Goal: Check status: Check status

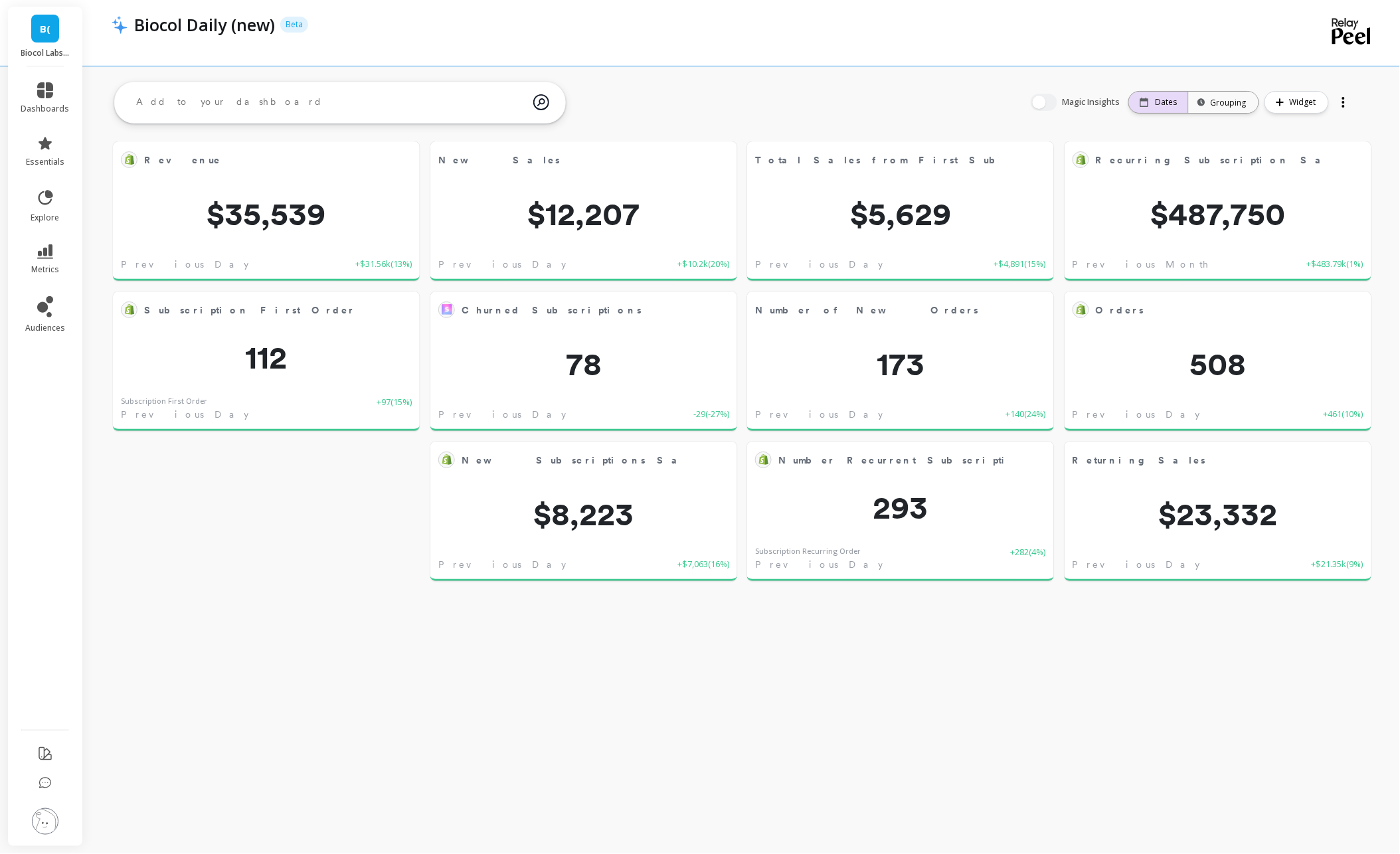
click at [1166, 101] on p "Dates" at bounding box center [1166, 102] width 22 height 11
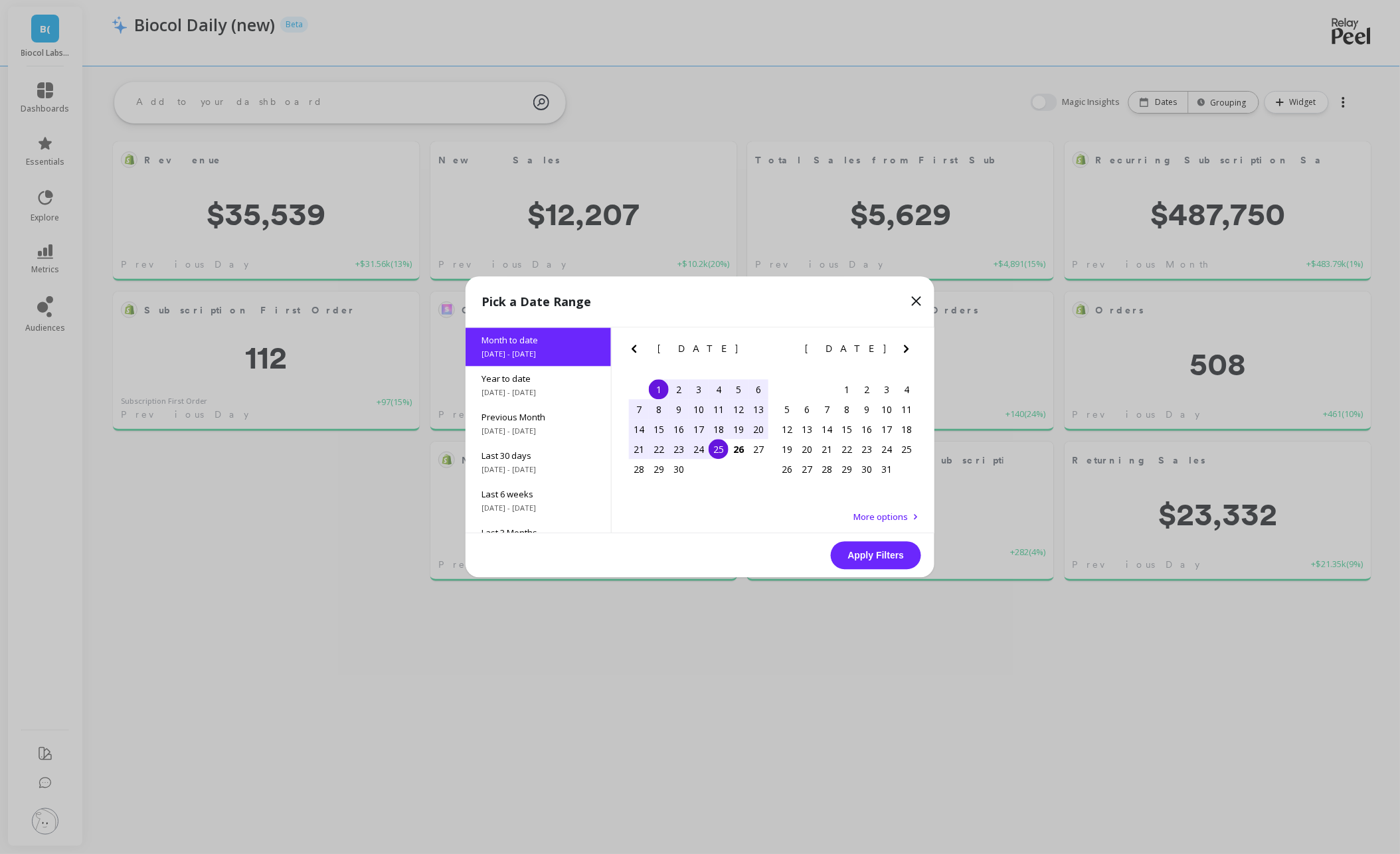
click at [717, 450] on div "25" at bounding box center [719, 450] width 20 height 20
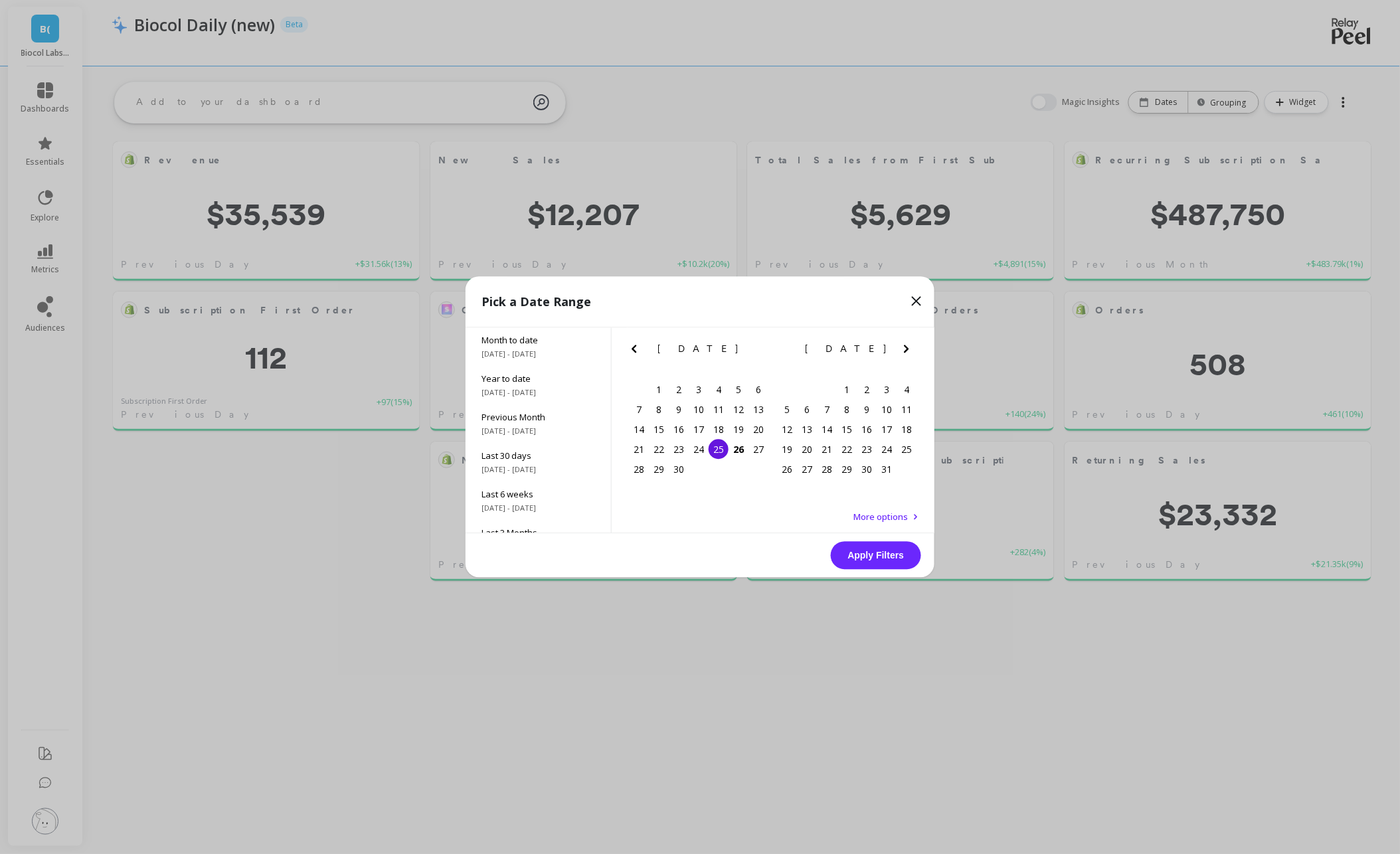
click at [721, 451] on div "25" at bounding box center [719, 450] width 20 height 20
click at [877, 564] on button "Apply Filters" at bounding box center [876, 556] width 90 height 28
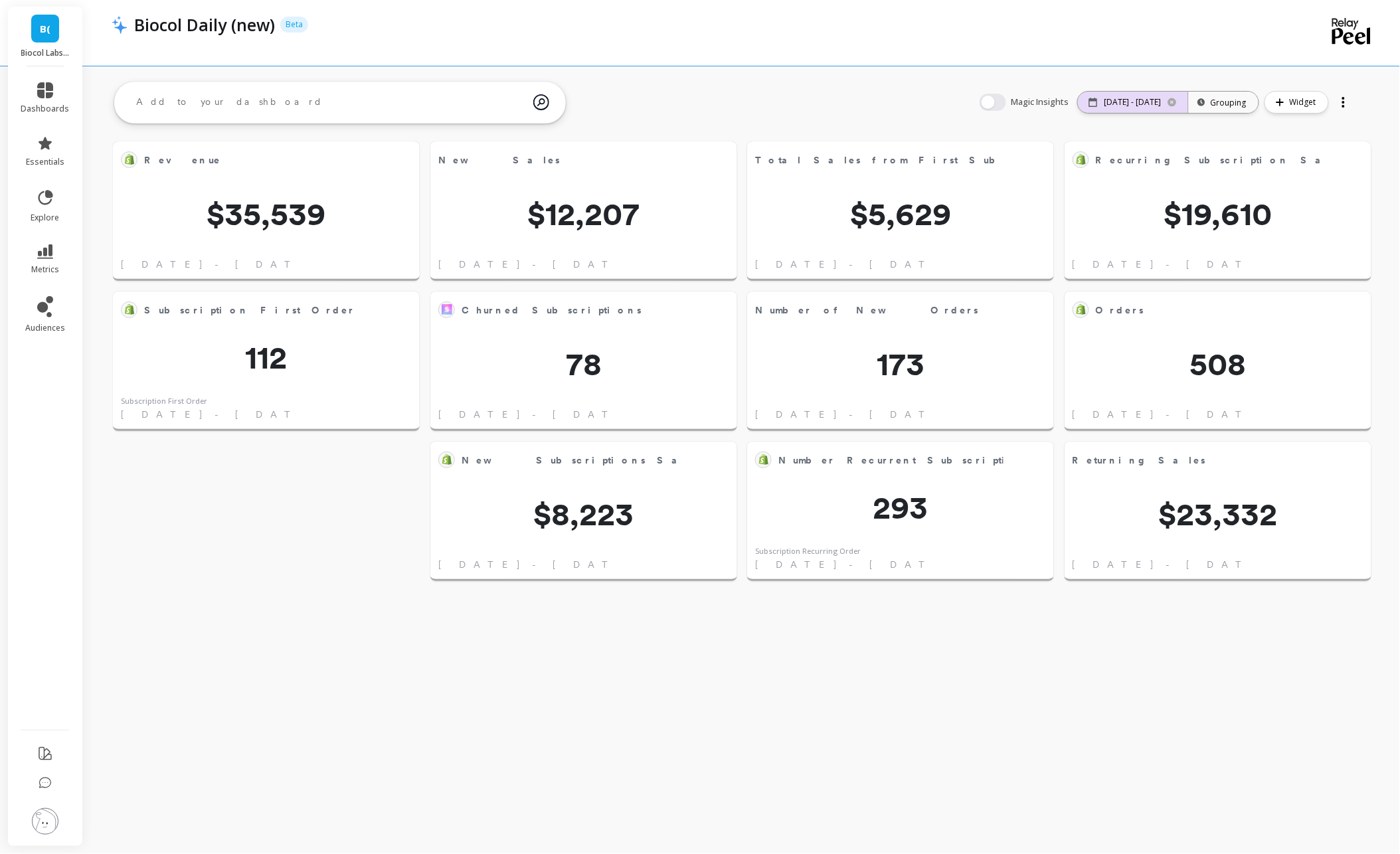
click at [1116, 103] on p "[DATE] - [DATE]" at bounding box center [1133, 102] width 57 height 11
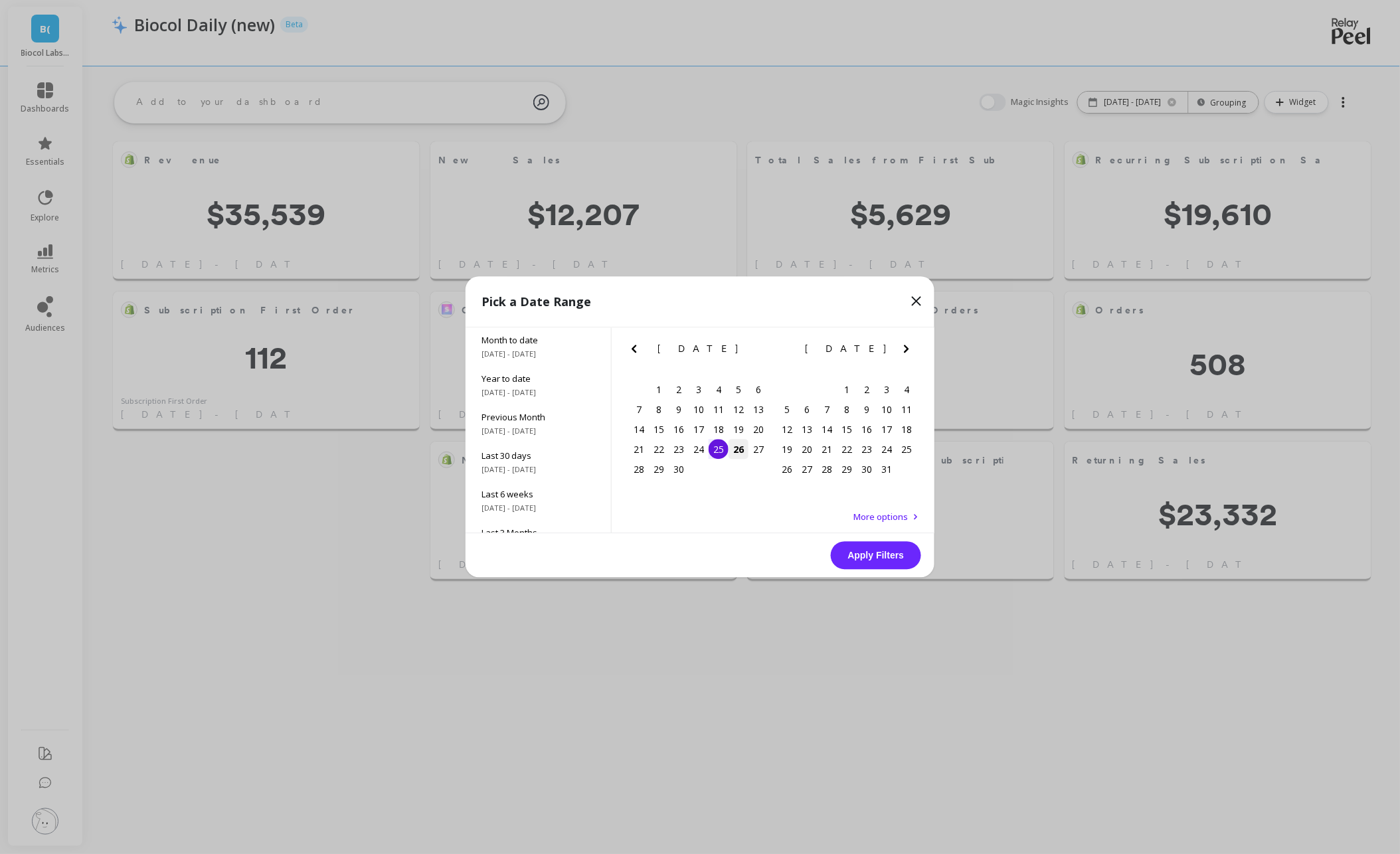
click at [739, 447] on div "26" at bounding box center [739, 450] width 20 height 20
click at [703, 451] on div "24" at bounding box center [699, 450] width 20 height 20
click at [699, 454] on div "24" at bounding box center [699, 450] width 20 height 20
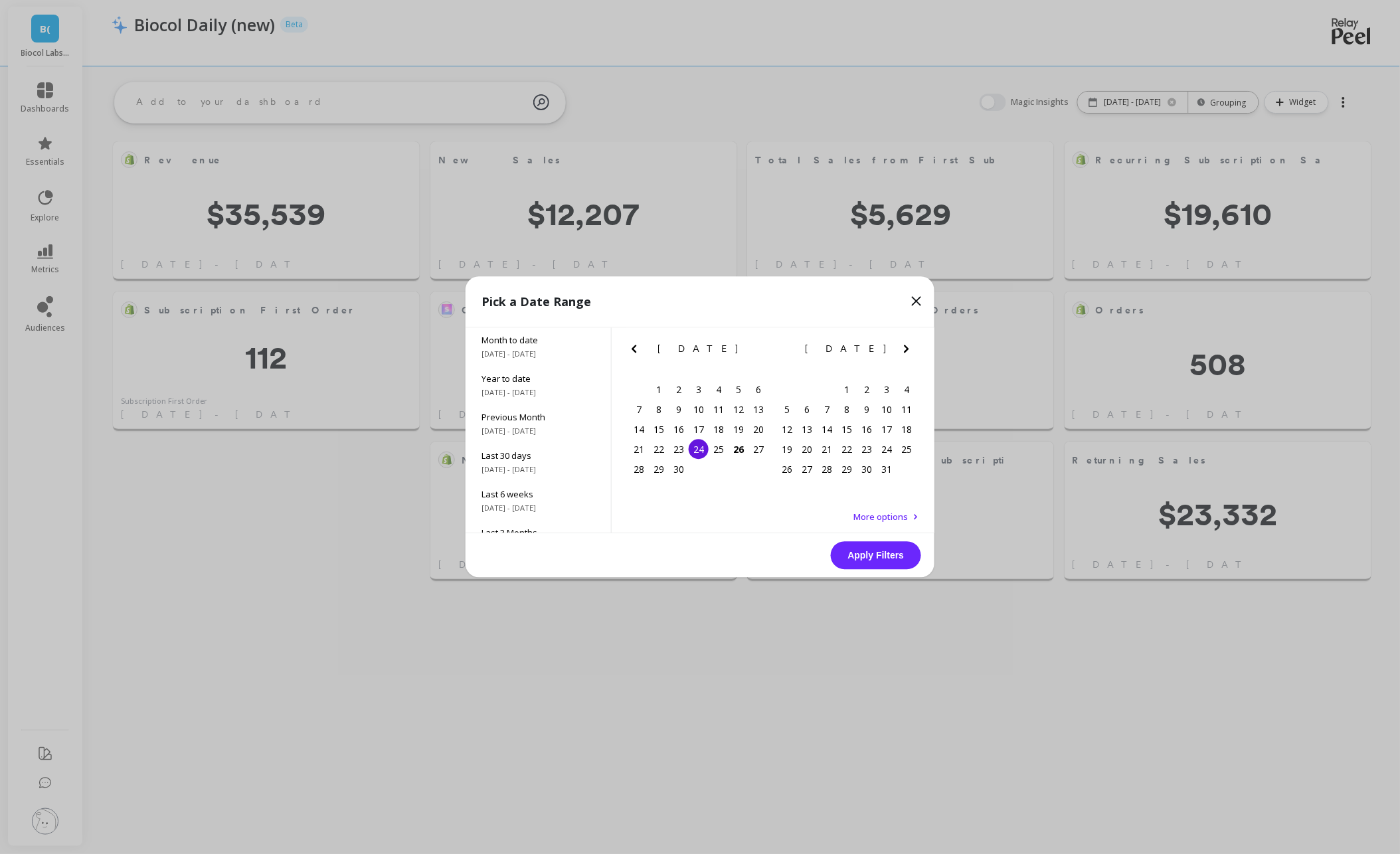
click at [864, 556] on button "Apply Filters" at bounding box center [876, 556] width 90 height 28
click at [700, 451] on div "24" at bounding box center [699, 450] width 20 height 20
click at [863, 550] on button "Apply Filters" at bounding box center [876, 556] width 90 height 28
